Goal: Task Accomplishment & Management: Use online tool/utility

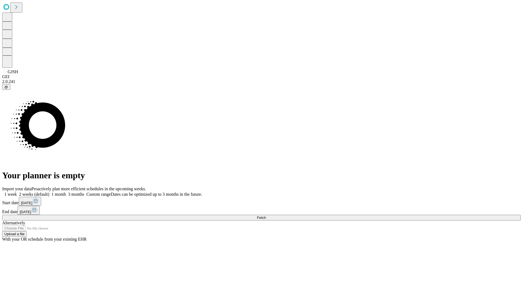
click at [266, 216] on span "Fetch" at bounding box center [261, 218] width 9 height 4
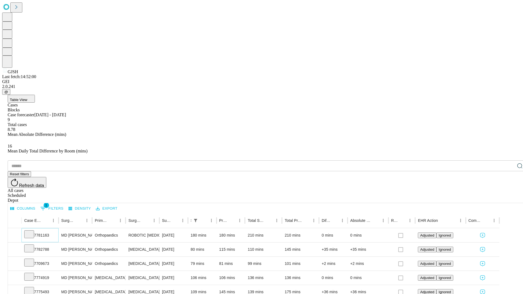
click at [32, 231] on icon at bounding box center [28, 233] width 5 height 5
